Goal: Task Accomplishment & Management: Complete application form

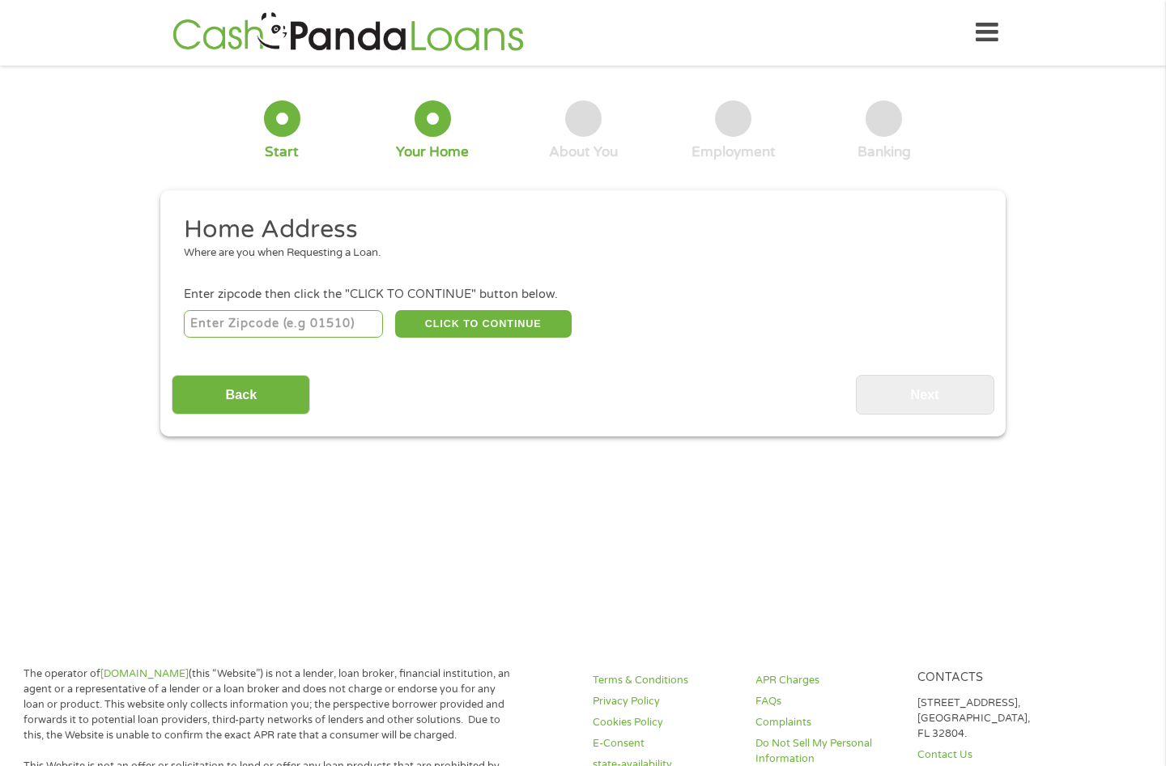
click at [226, 331] on input "number" at bounding box center [284, 324] width 200 height 28
type input "79404"
click at [534, 317] on button "CLICK TO CONTINUE" at bounding box center [483, 324] width 177 height 28
type input "79404"
type input "Lubbock"
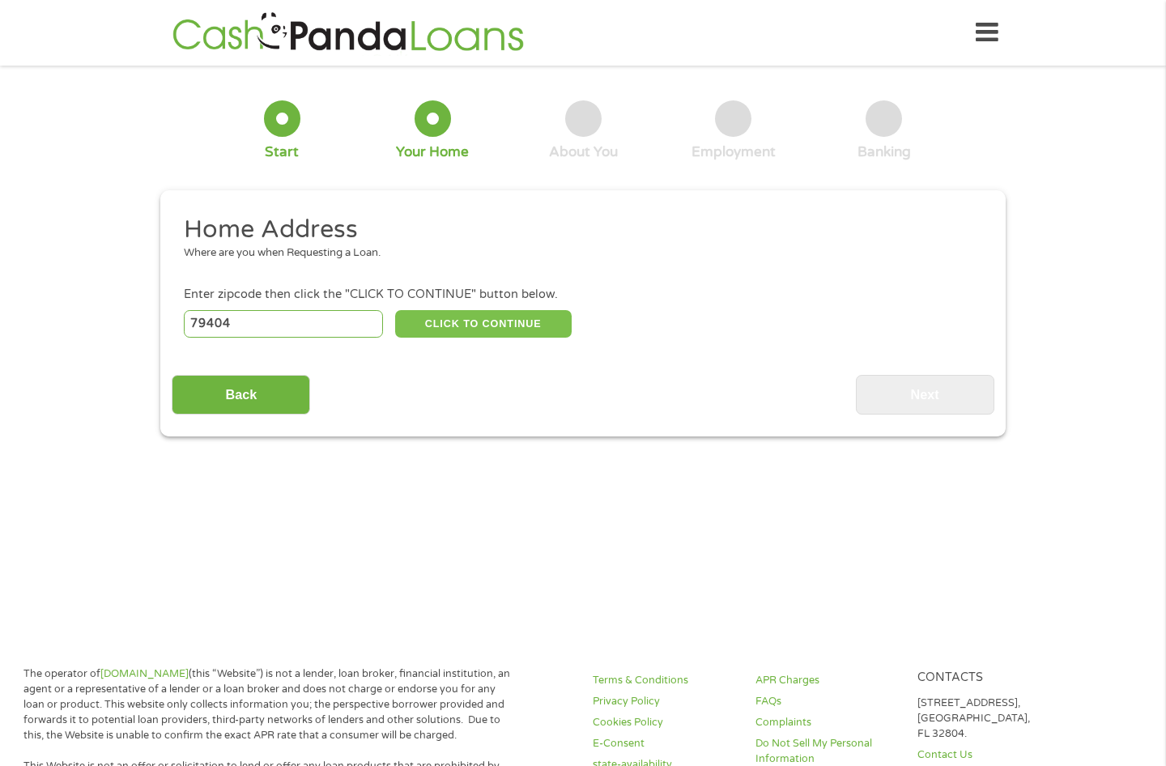
select select "[US_STATE]"
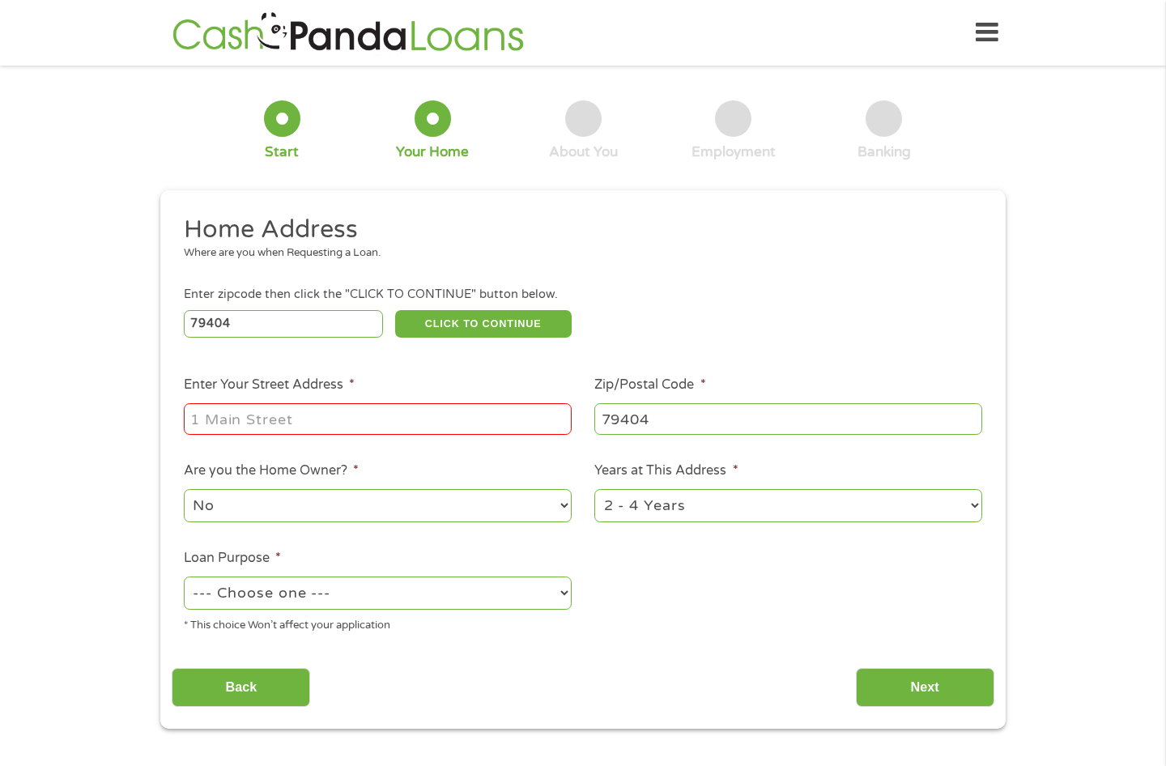
click at [209, 420] on input "Enter Your Street Address *" at bounding box center [378, 418] width 388 height 31
click at [441, 410] on input "[STREET_ADDRESS]," at bounding box center [378, 418] width 388 height 31
type input "[STREET_ADDRESS],"
click at [245, 506] on select "No Yes" at bounding box center [378, 505] width 388 height 33
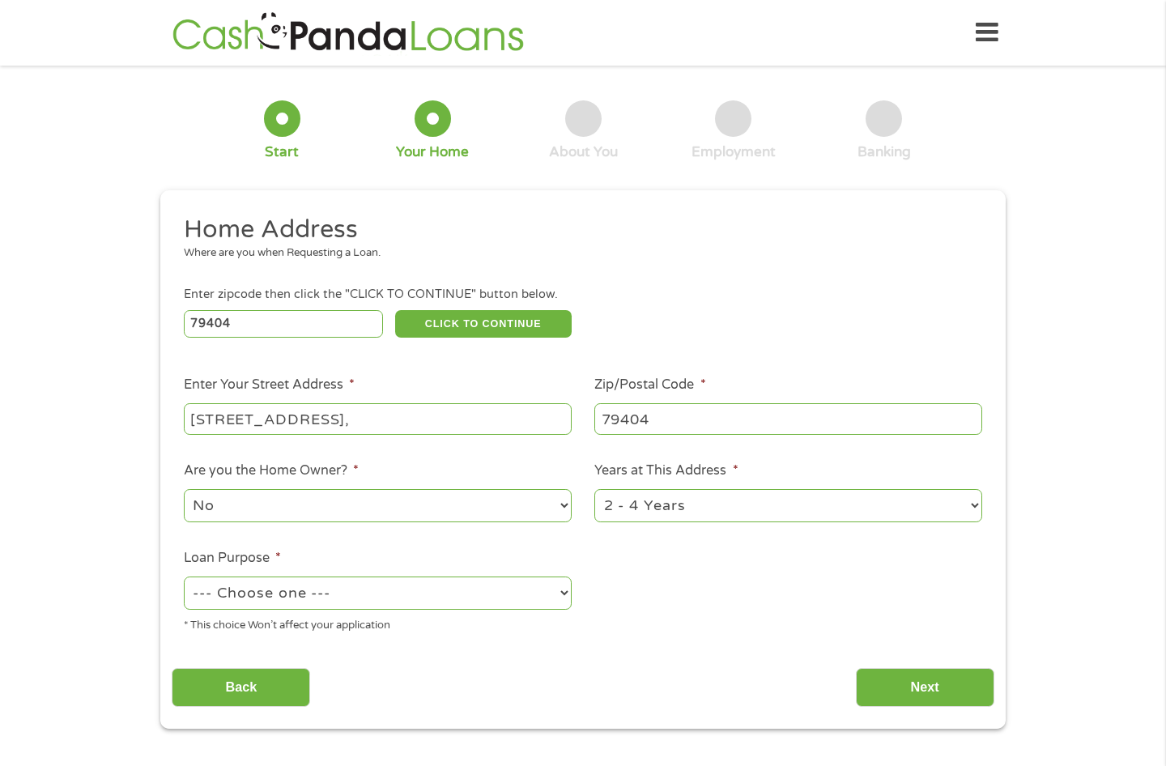
click at [309, 590] on select "--- Choose one --- Pay Bills Debt Consolidation Home Improvement Major Purchase…" at bounding box center [378, 593] width 388 height 33
select select "paybills"
click at [184, 577] on select "--- Choose one --- Pay Bills Debt Consolidation Home Improvement Major Purchase…" at bounding box center [378, 593] width 388 height 33
click at [922, 685] on input "Next" at bounding box center [925, 688] width 138 height 40
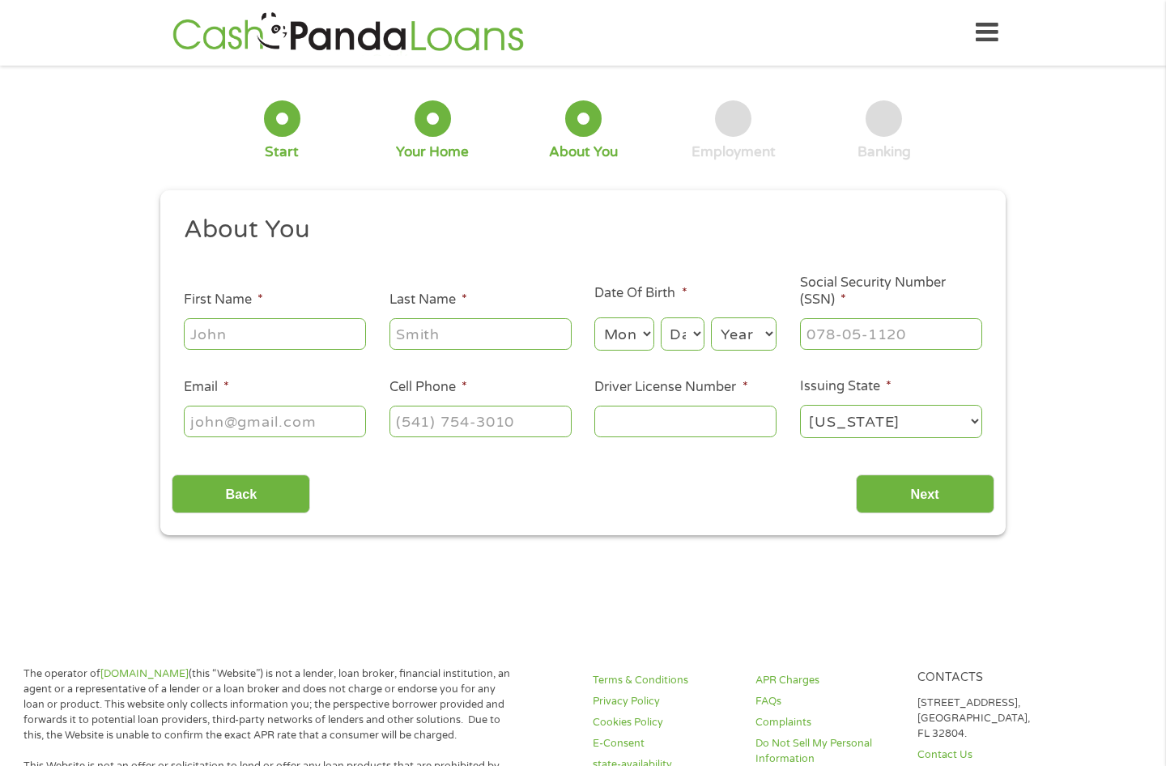
click at [227, 338] on input "First Name *" at bounding box center [275, 333] width 182 height 31
type input "[PERSON_NAME]"
select select "9"
select select "24"
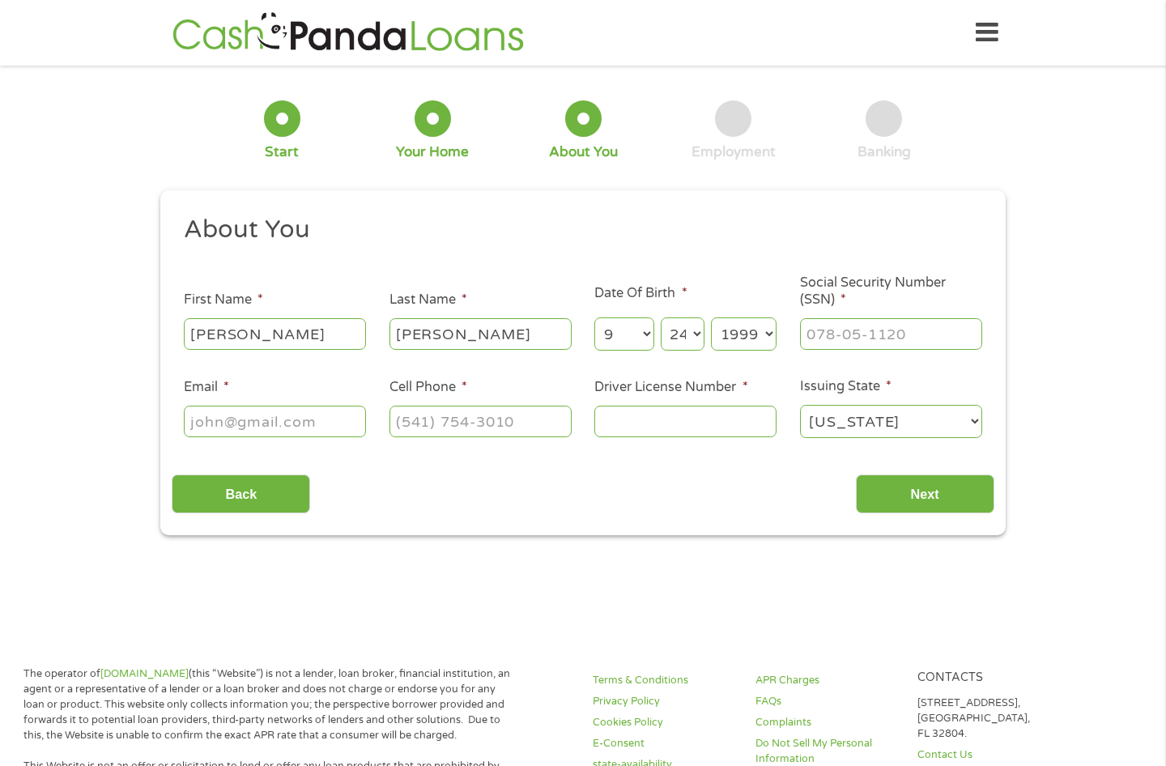
select select "1979"
type input "585-63-6636"
type input "[EMAIL_ADDRESS][DOMAIN_NAME]"
type input "[PHONE_NUMBER]"
type input "07875470"
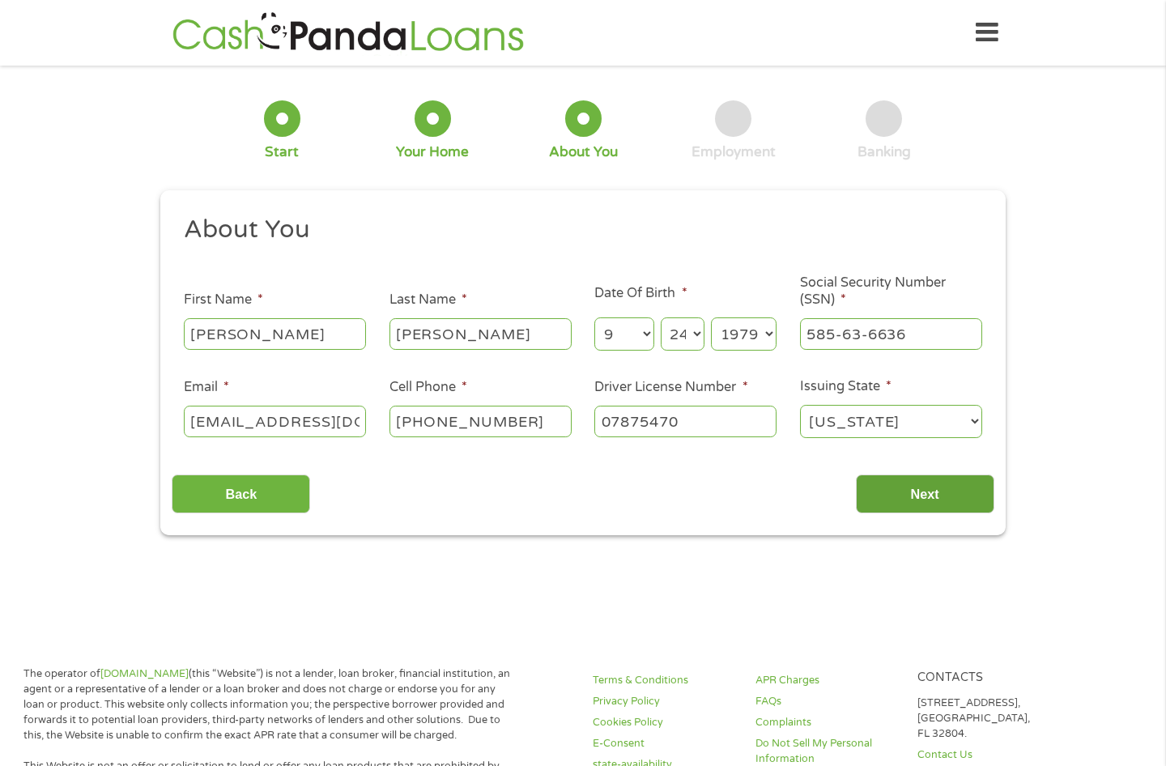
click at [939, 490] on input "Next" at bounding box center [925, 495] width 138 height 40
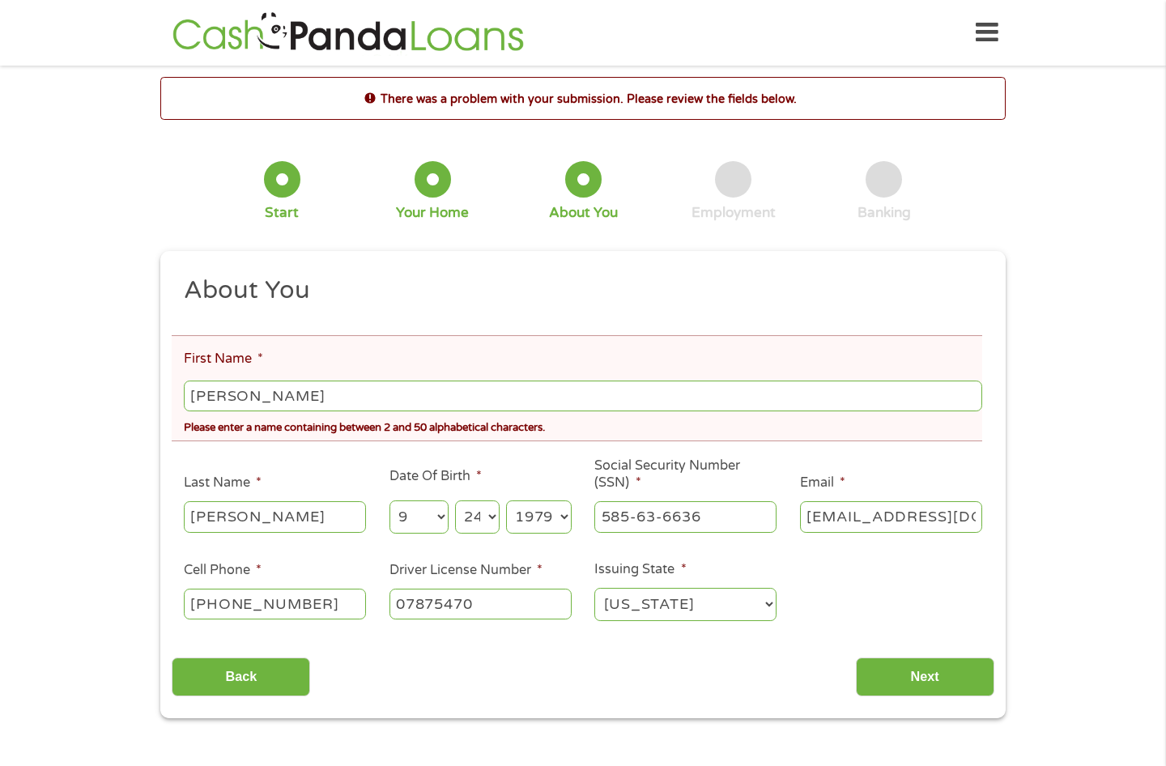
click at [311, 396] on input "[PERSON_NAME]" at bounding box center [583, 396] width 799 height 31
type input "[PERSON_NAME]"
click at [936, 668] on input "Next" at bounding box center [925, 678] width 138 height 40
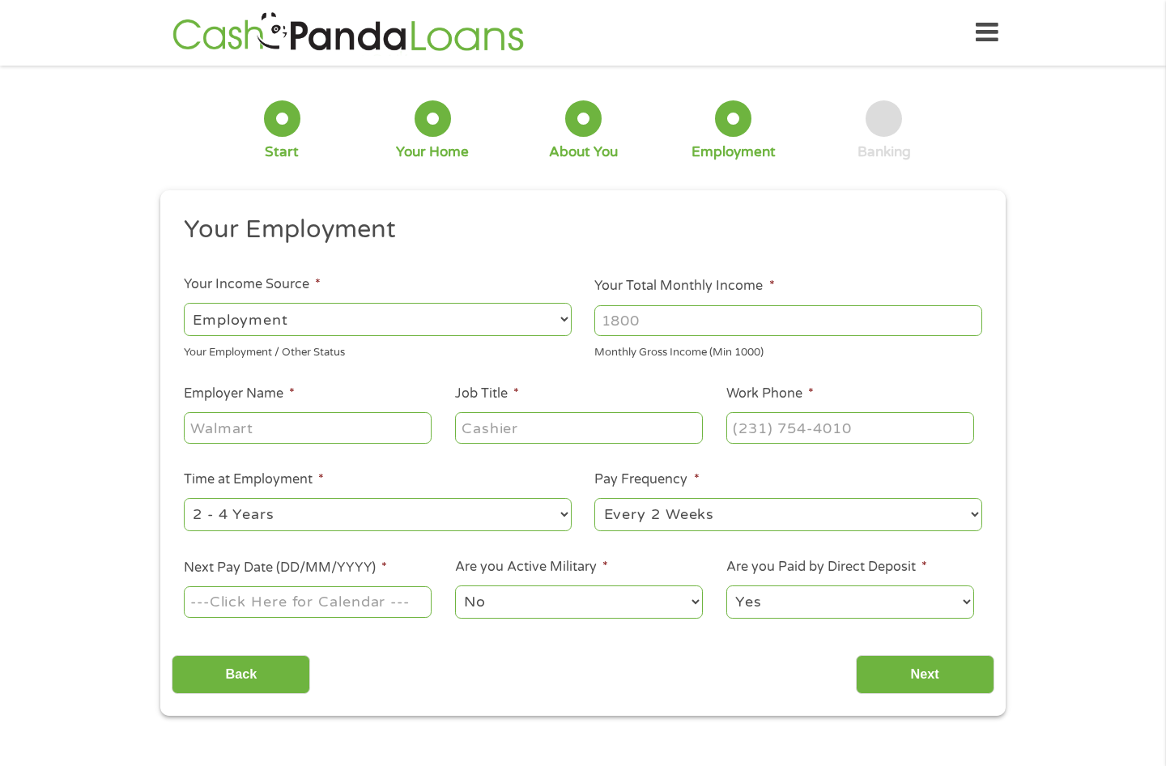
click at [275, 315] on select "--- Choose one --- Employment [DEMOGRAPHIC_DATA] Benefits" at bounding box center [378, 319] width 388 height 33
click at [184, 303] on select "--- Choose one --- Employment [DEMOGRAPHIC_DATA] Benefits" at bounding box center [378, 319] width 388 height 33
click at [662, 322] on input "Your Total Monthly Income *" at bounding box center [788, 320] width 388 height 31
type input "2500"
click at [317, 428] on input "Employer Name *" at bounding box center [308, 427] width 248 height 31
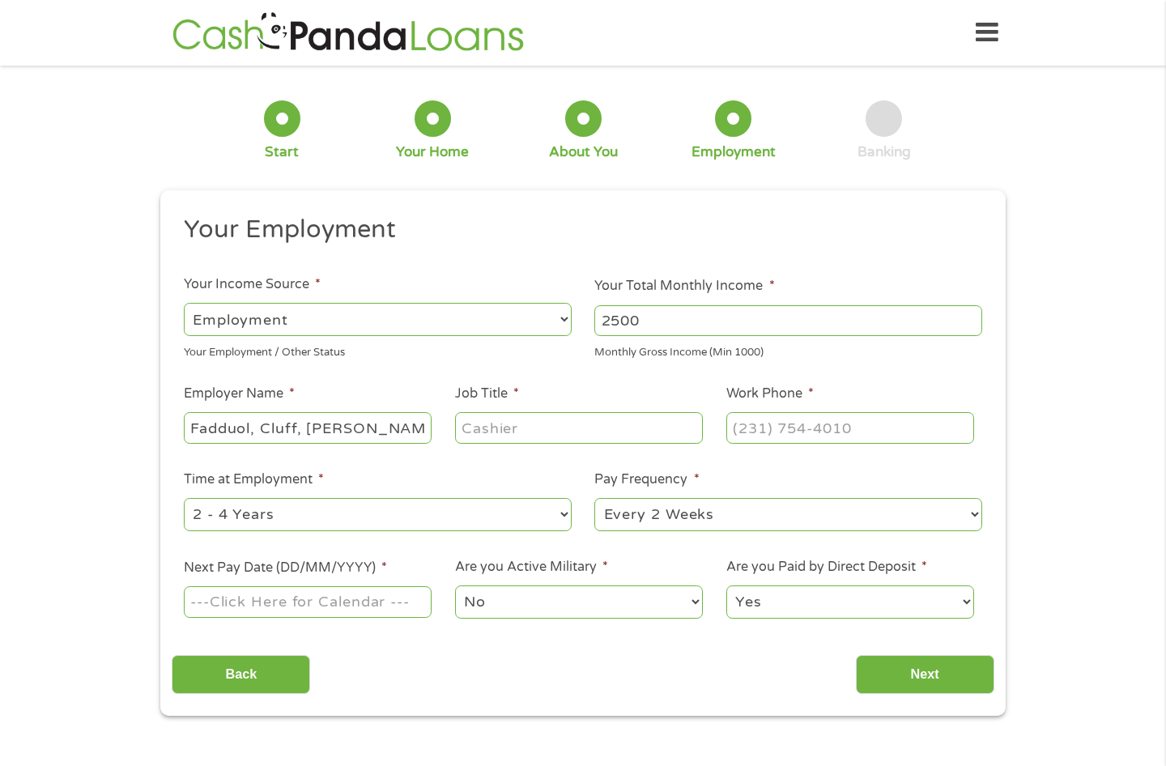
scroll to position [0, 3]
type input "Fadduol, Cluff, [PERSON_NAME] & [PERSON_NAME]"
type input "Legal Assistant/Medical Records Clerk"
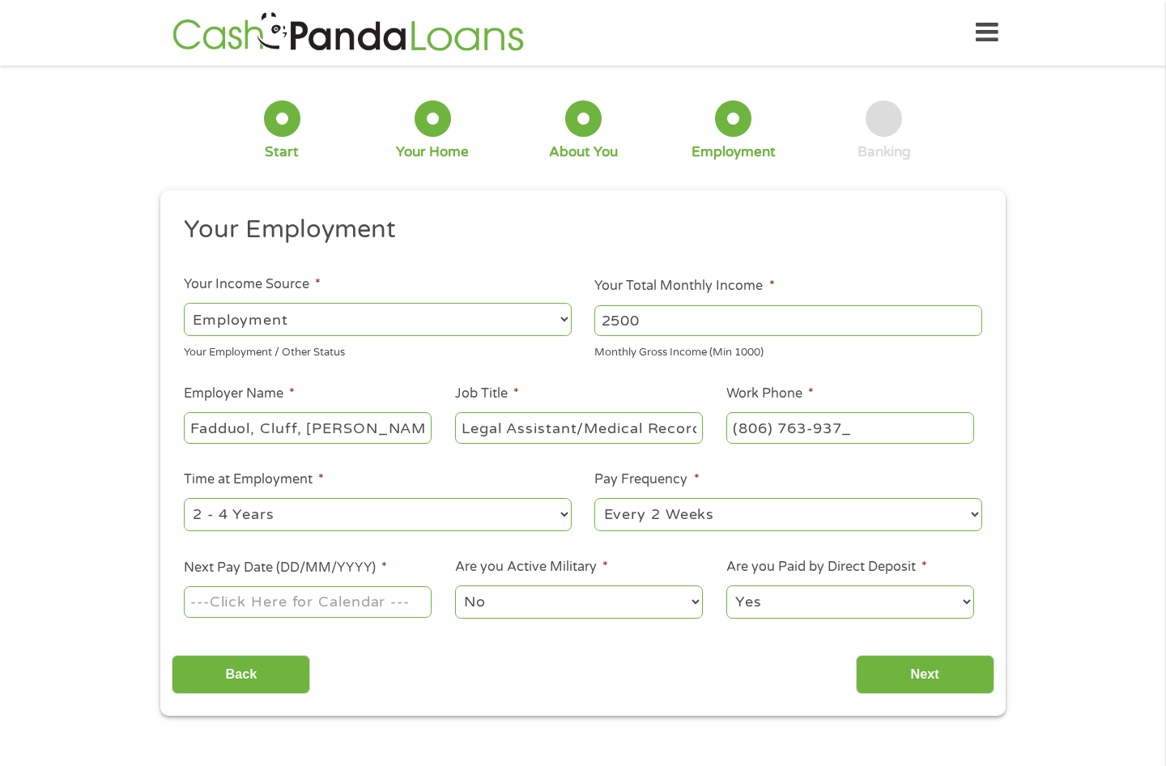
type input "[PHONE_NUMBER]"
click at [564, 512] on select "--- Choose one --- 1 Year or less 1 - 2 Years 2 - 4 Years Over 4 Years" at bounding box center [378, 514] width 388 height 33
select select "60months"
click at [184, 498] on select "--- Choose one --- 1 Year or less 1 - 2 Years 2 - 4 Years Over 4 Years" at bounding box center [378, 514] width 388 height 33
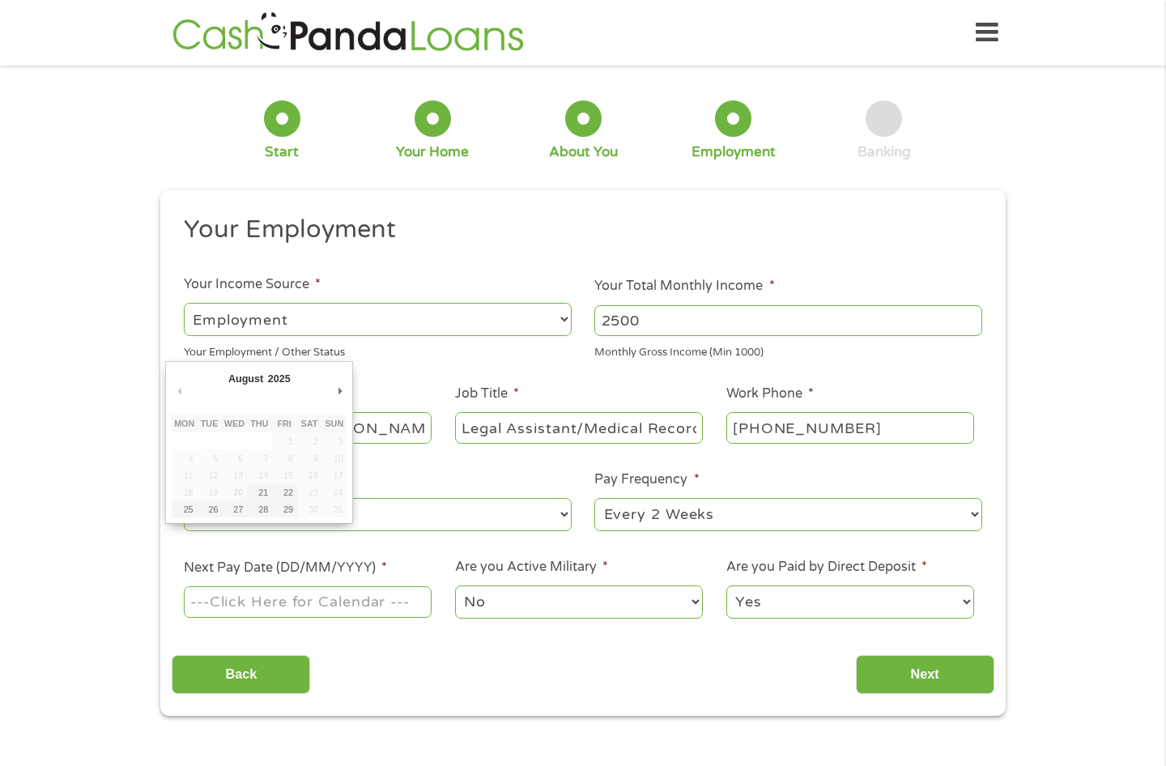
click at [286, 598] on input "Next Pay Date (DD/MM/YYYY) *" at bounding box center [308, 601] width 248 height 31
type input "[DATE]"
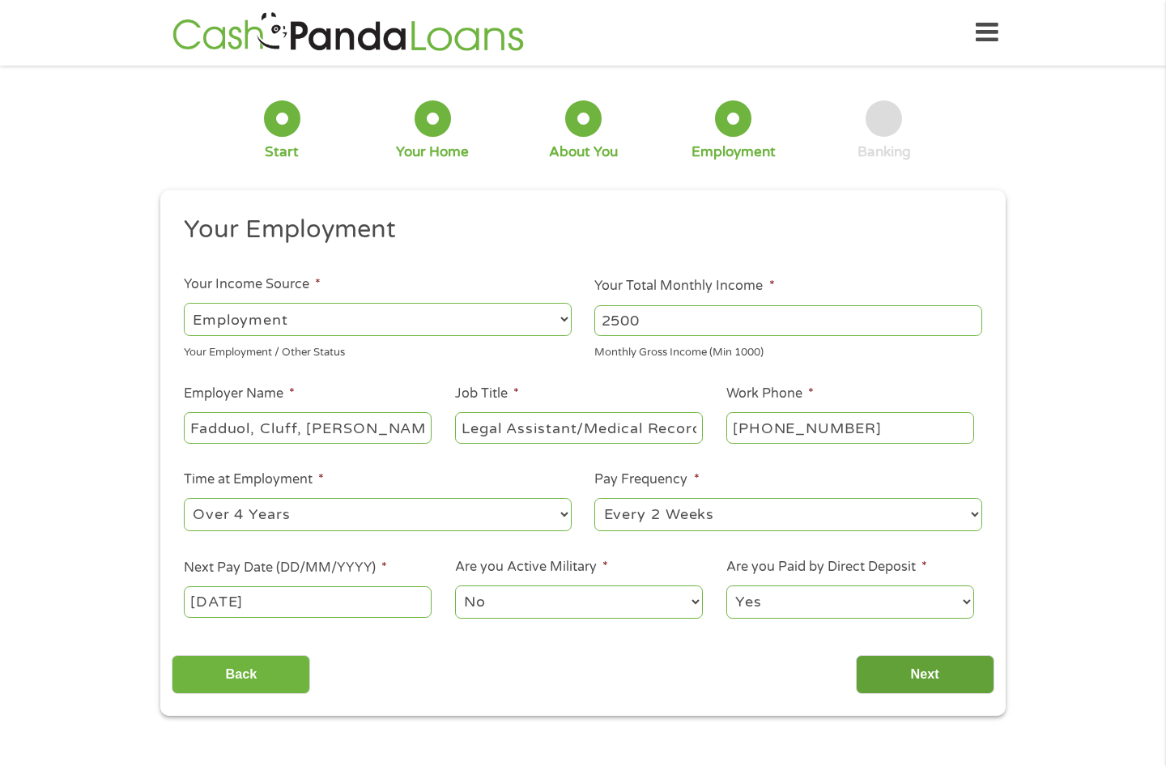
click at [900, 663] on input "Next" at bounding box center [925, 675] width 138 height 40
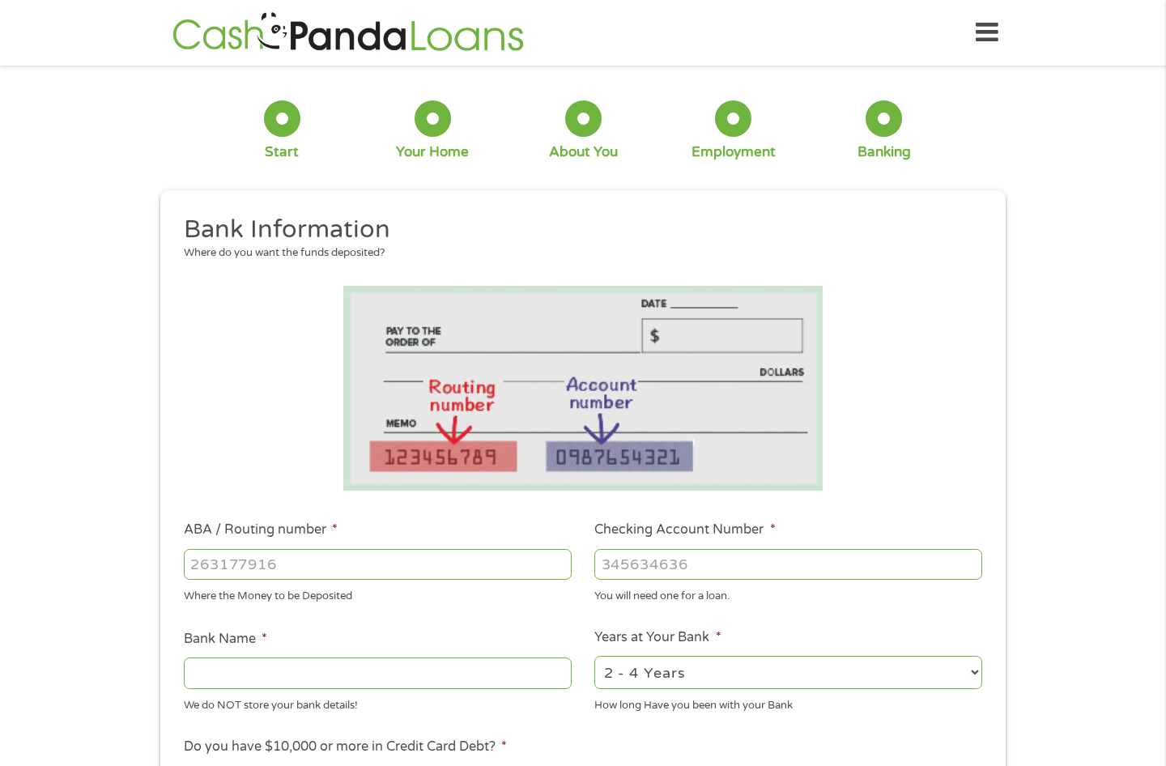
click at [193, 552] on input "ABA / Routing number *" at bounding box center [378, 564] width 388 height 31
type input "111000025"
type input "BANK OF AMERICA NA"
type input "111000025"
type input "4"
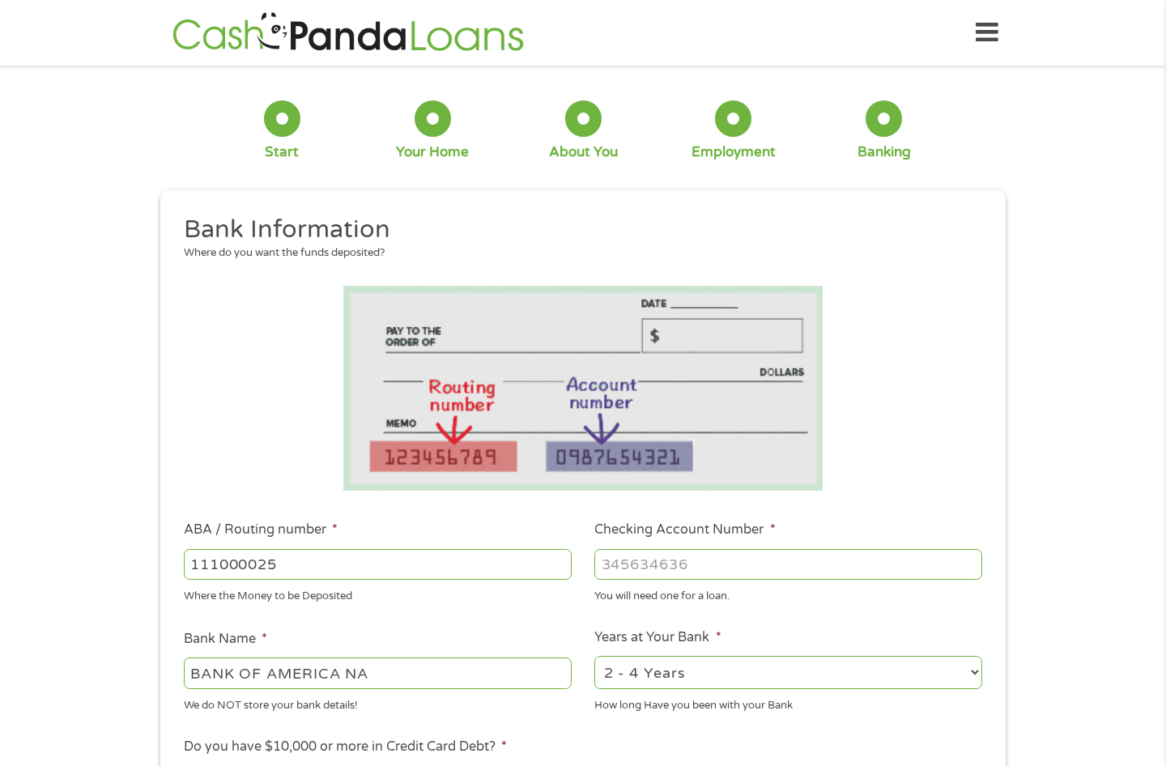
click at [637, 560] on input "Checking Account Number *" at bounding box center [788, 564] width 388 height 31
click at [629, 567] on input "Checking Account Number *" at bounding box center [788, 564] width 388 height 31
type input "488100063255"
click at [977, 662] on select "2 - 4 Years 6 - 12 Months 1 - 2 Years Over 4 Years" at bounding box center [788, 672] width 388 height 33
select select "60months"
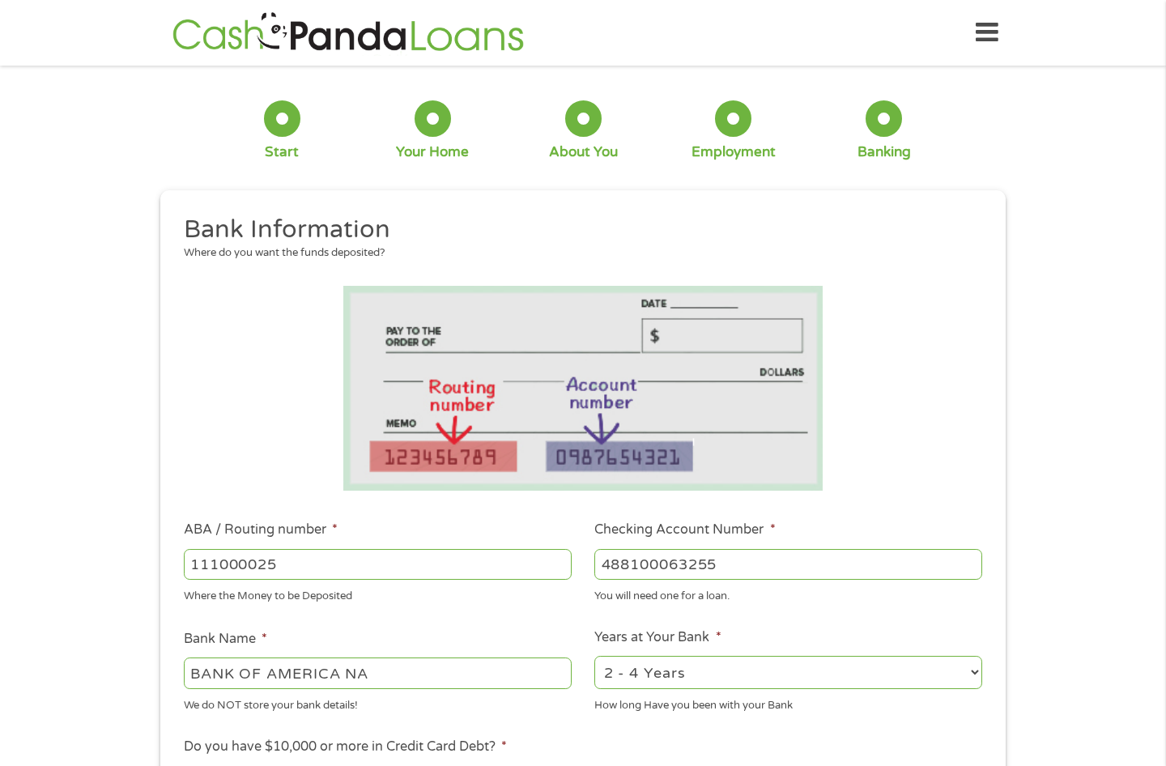
click at [594, 656] on select "2 - 4 Years 6 - 12 Months 1 - 2 Years Over 4 Years" at bounding box center [788, 672] width 388 height 33
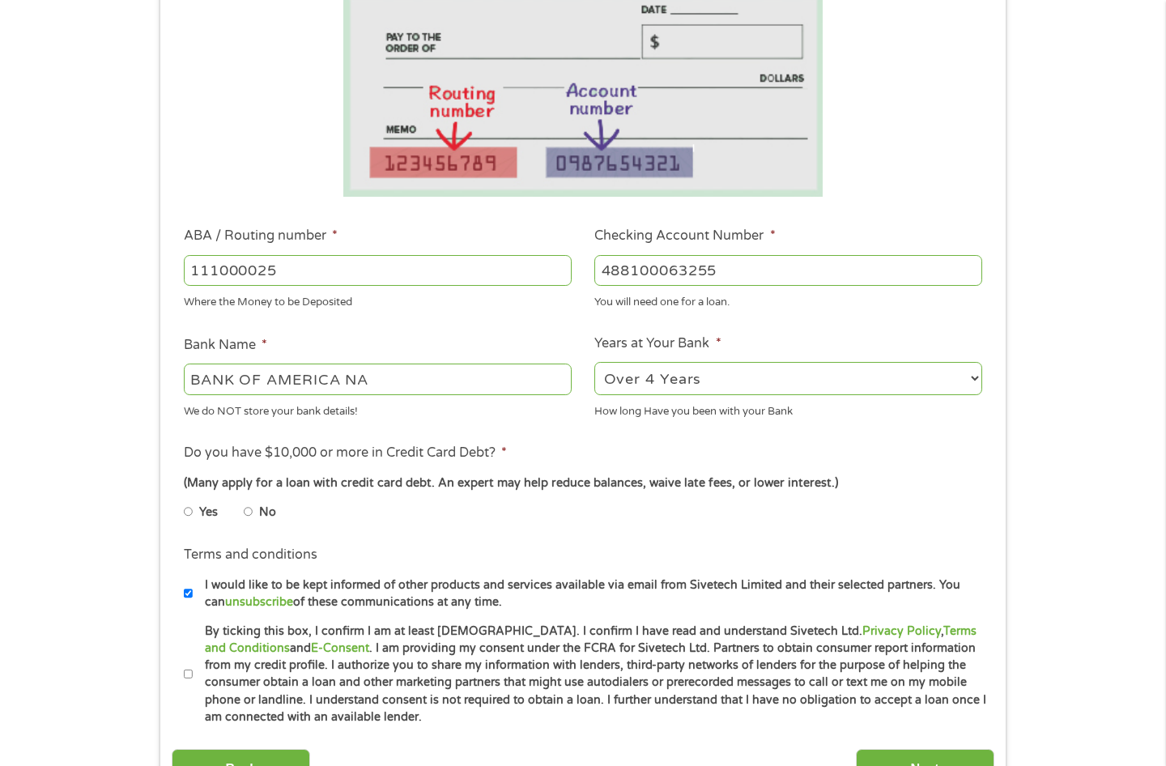
scroll to position [324, 0]
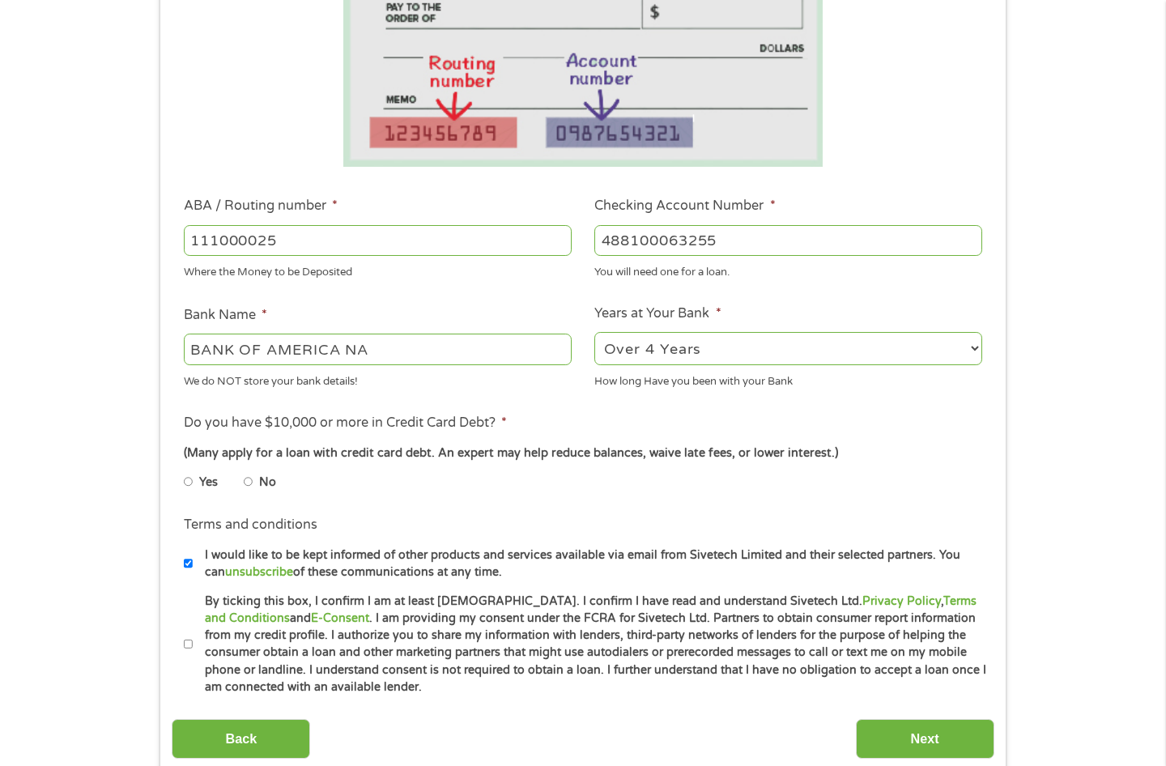
click at [186, 479] on input "Yes" at bounding box center [189, 482] width 10 height 26
radio input "true"
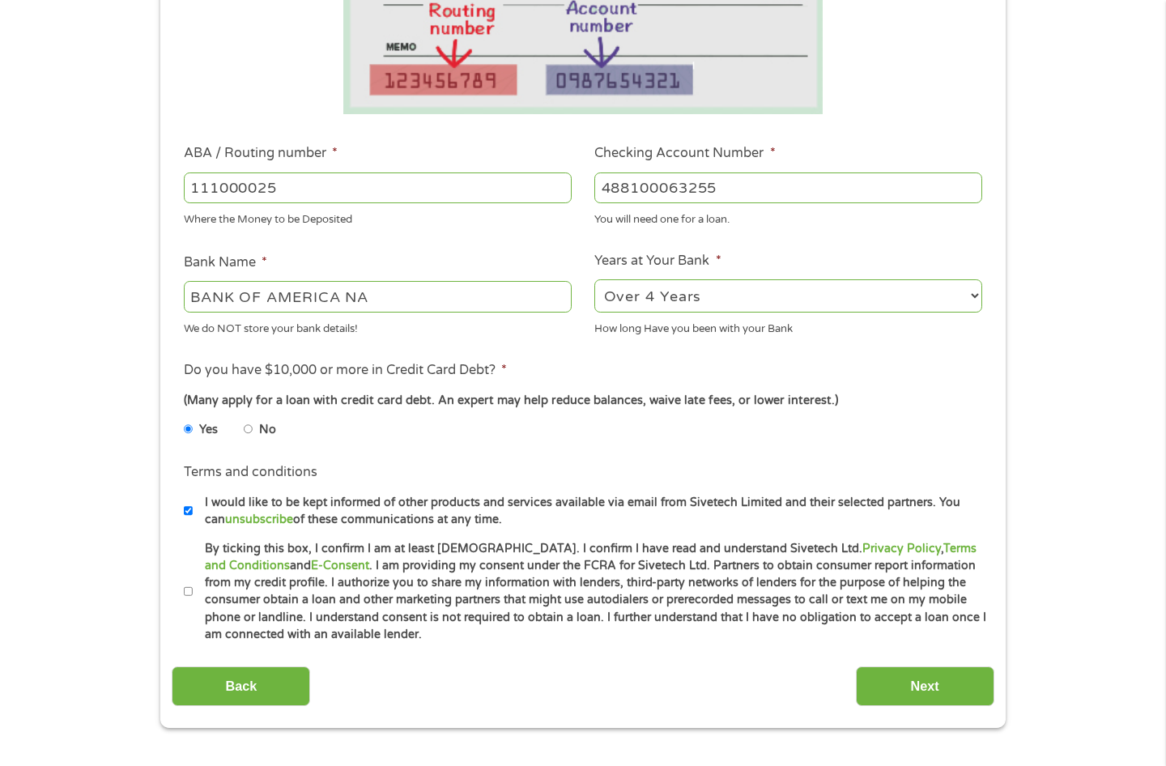
scroll to position [486, 0]
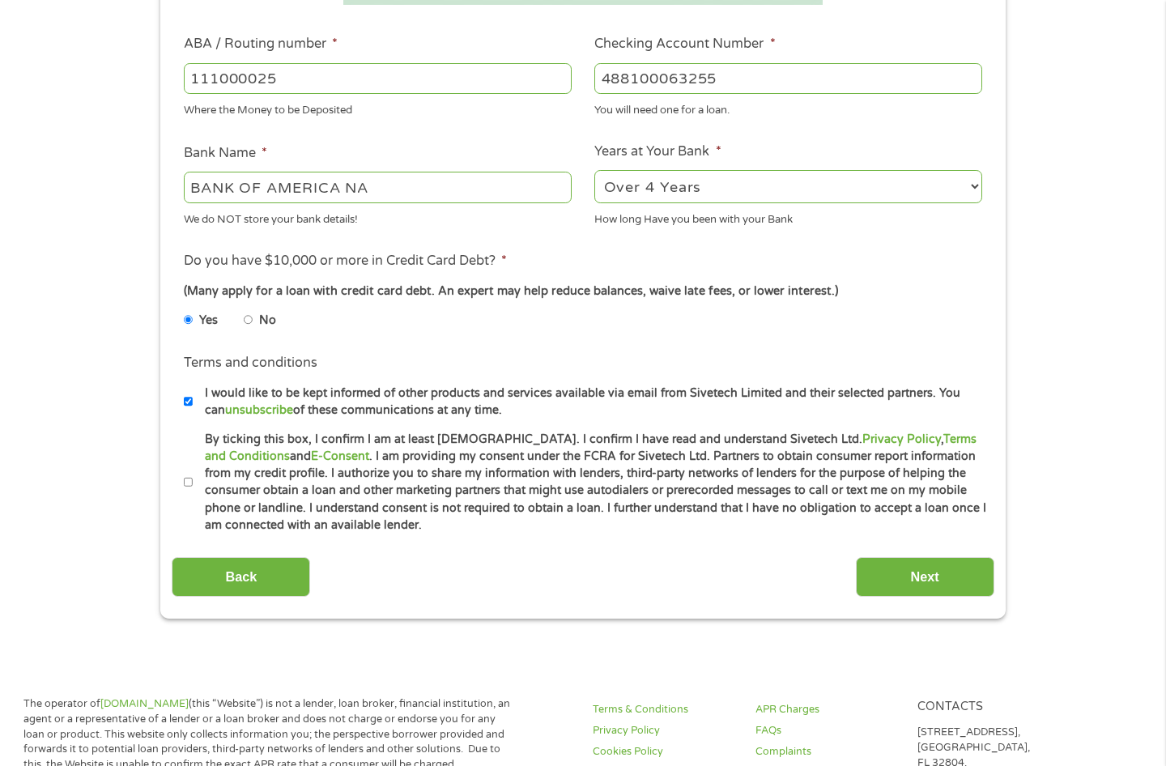
click at [191, 479] on input "By ticking this box, I confirm I am at least [DEMOGRAPHIC_DATA]. I confirm I ha…" at bounding box center [189, 483] width 10 height 26
checkbox input "true"
click at [956, 573] on input "Next" at bounding box center [925, 577] width 138 height 40
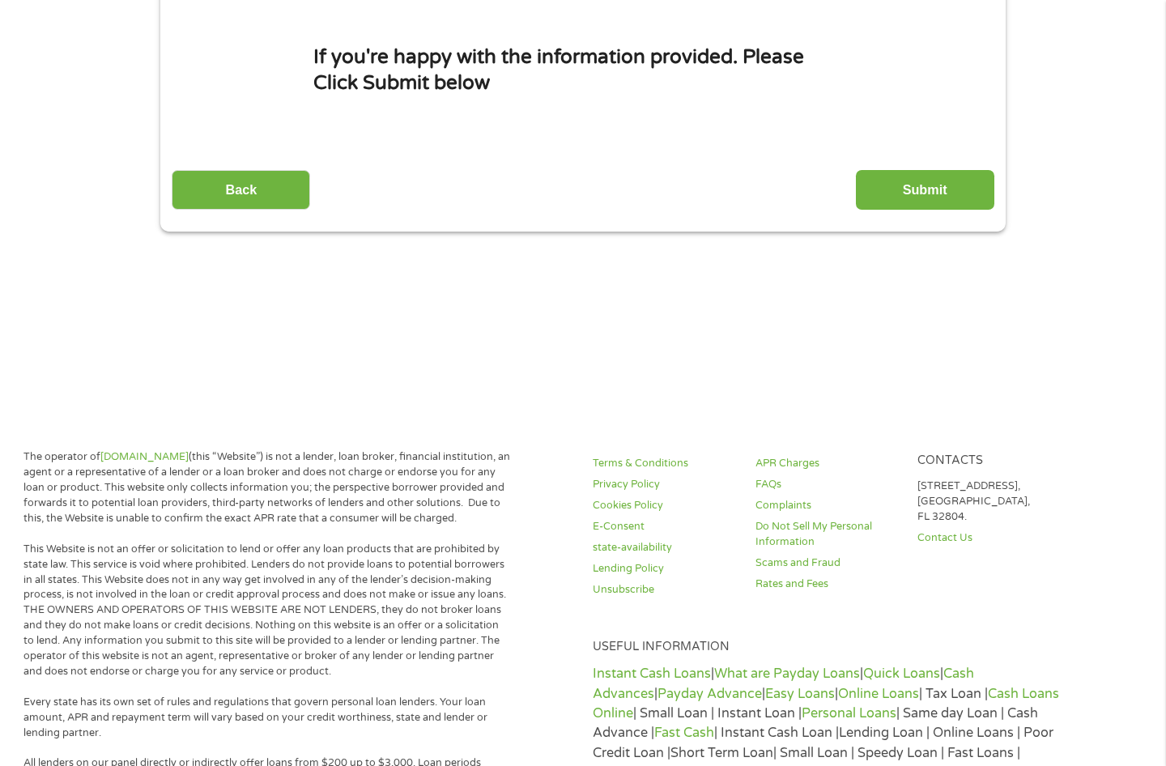
scroll to position [0, 0]
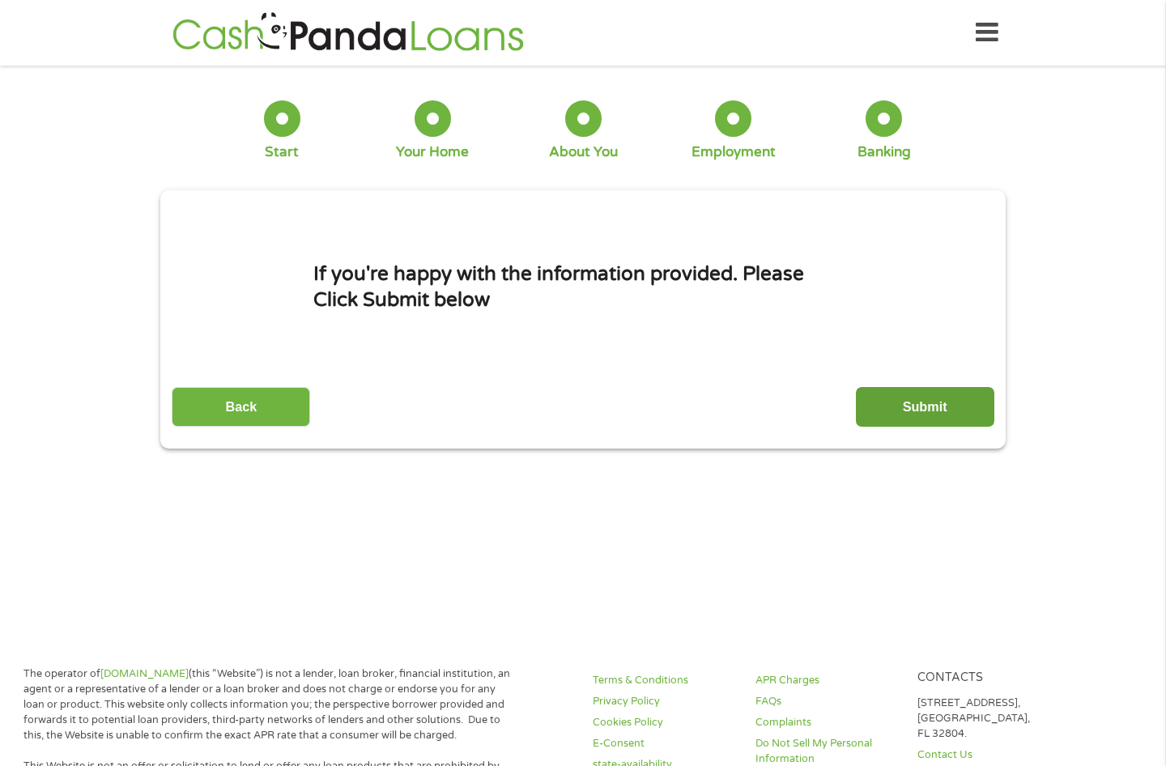
click at [916, 407] on input "Submit" at bounding box center [925, 407] width 138 height 40
